Goal: Browse casually

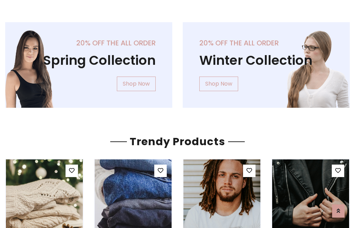
scroll to position [35, 0]
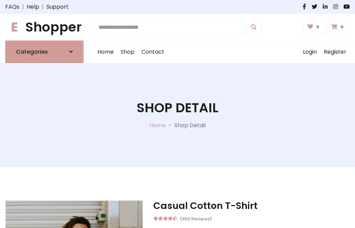
click at [44, 27] on h1 "E Shopper" at bounding box center [44, 27] width 78 height 16
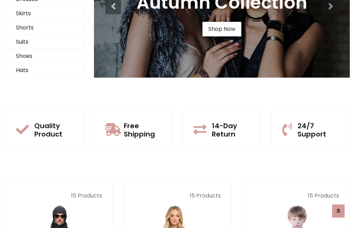
scroll to position [67, 0]
